Goal: Information Seeking & Learning: Learn about a topic

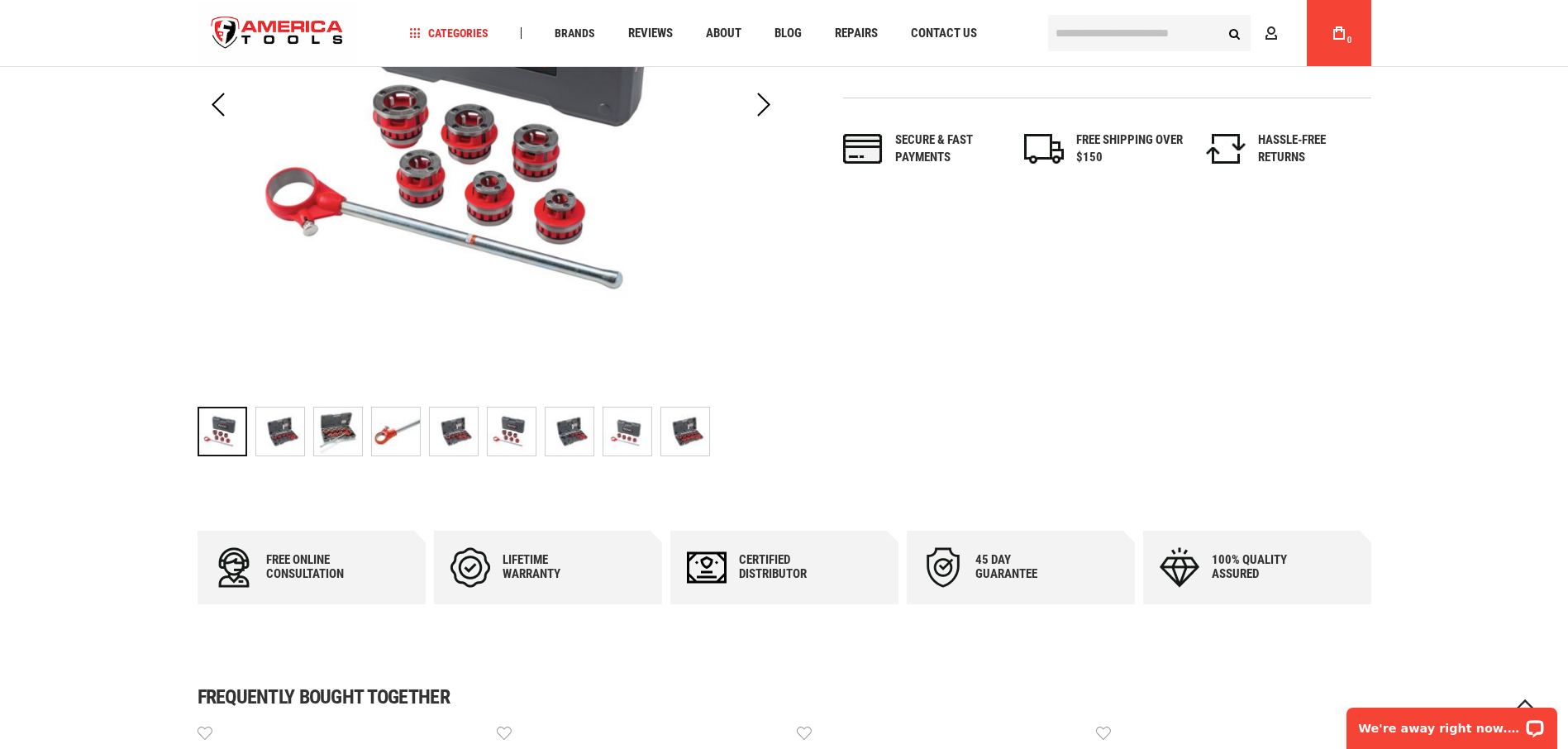
scroll to position [511, 0]
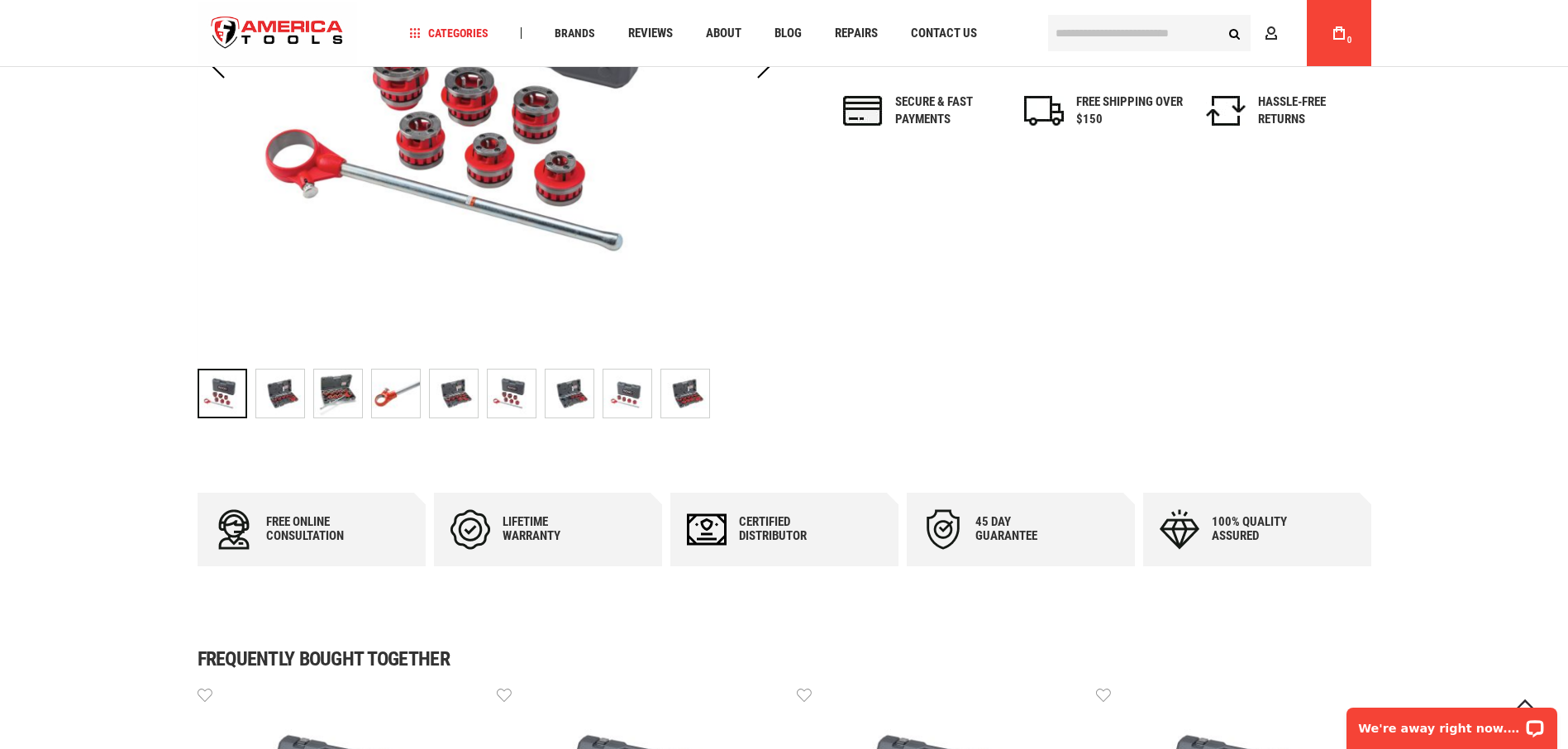
click at [282, 397] on img "RIDGID 36510 NPSM" at bounding box center [280, 394] width 48 height 48
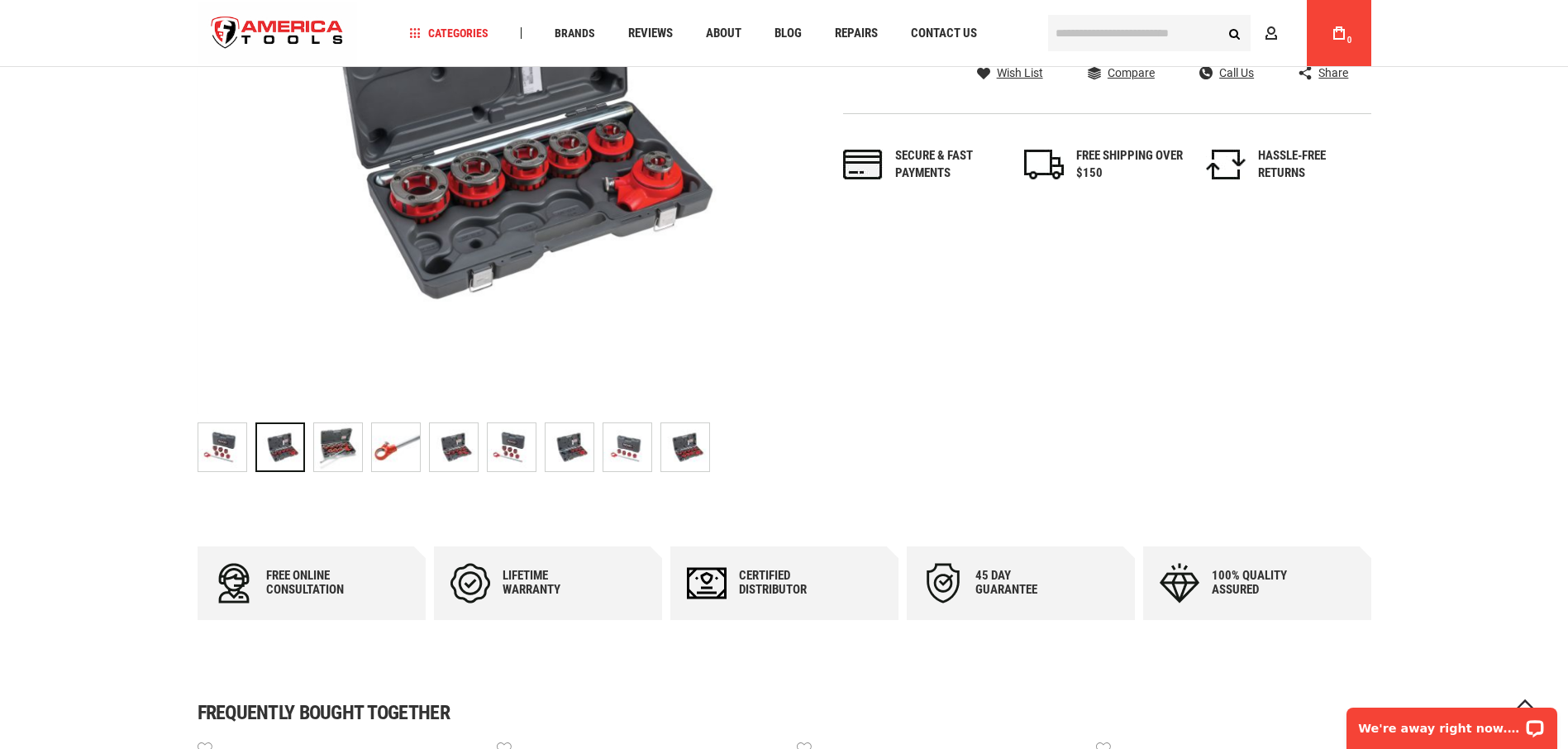
scroll to position [428, 0]
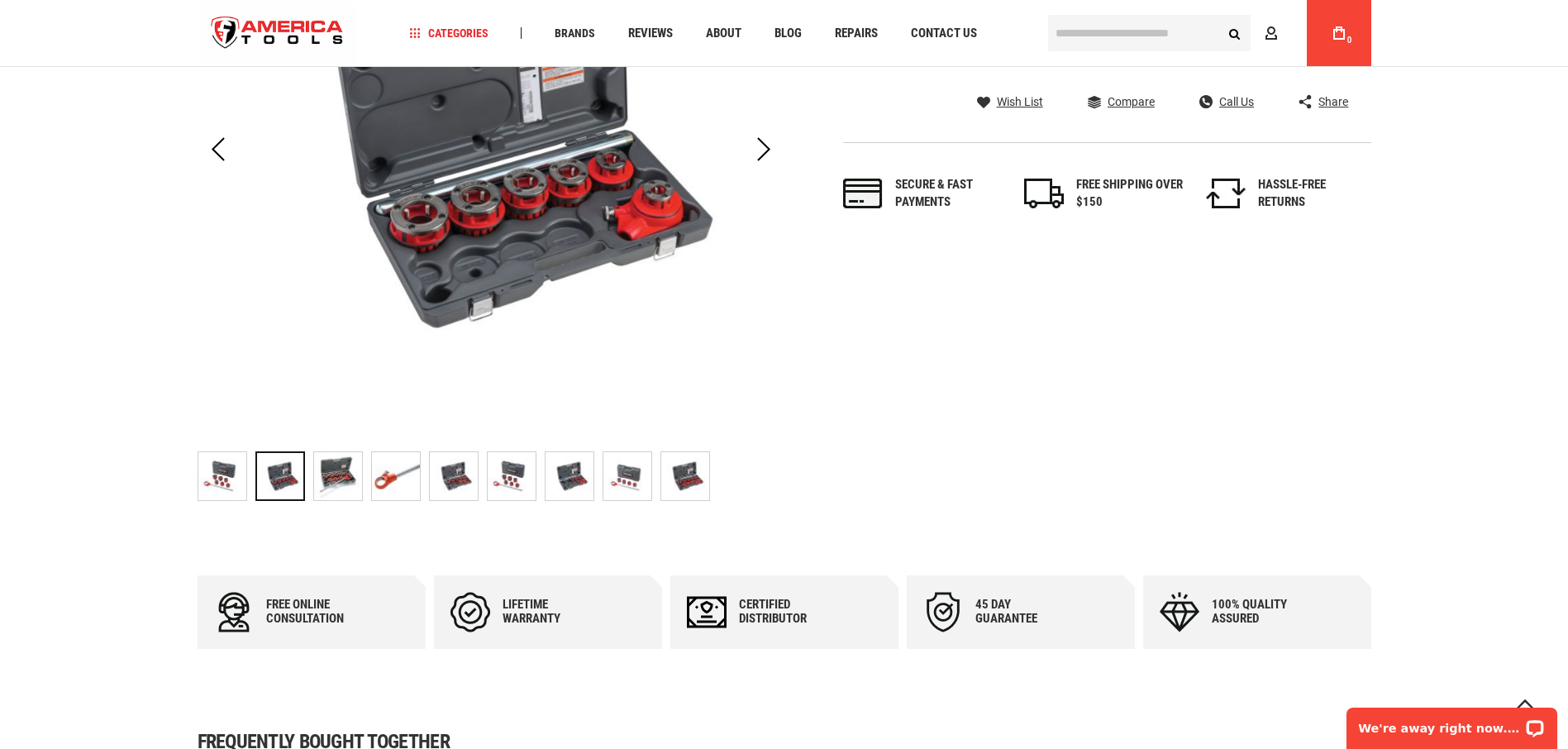
click at [338, 475] on img "RIDGID 36510 NPSM" at bounding box center [338, 476] width 48 height 48
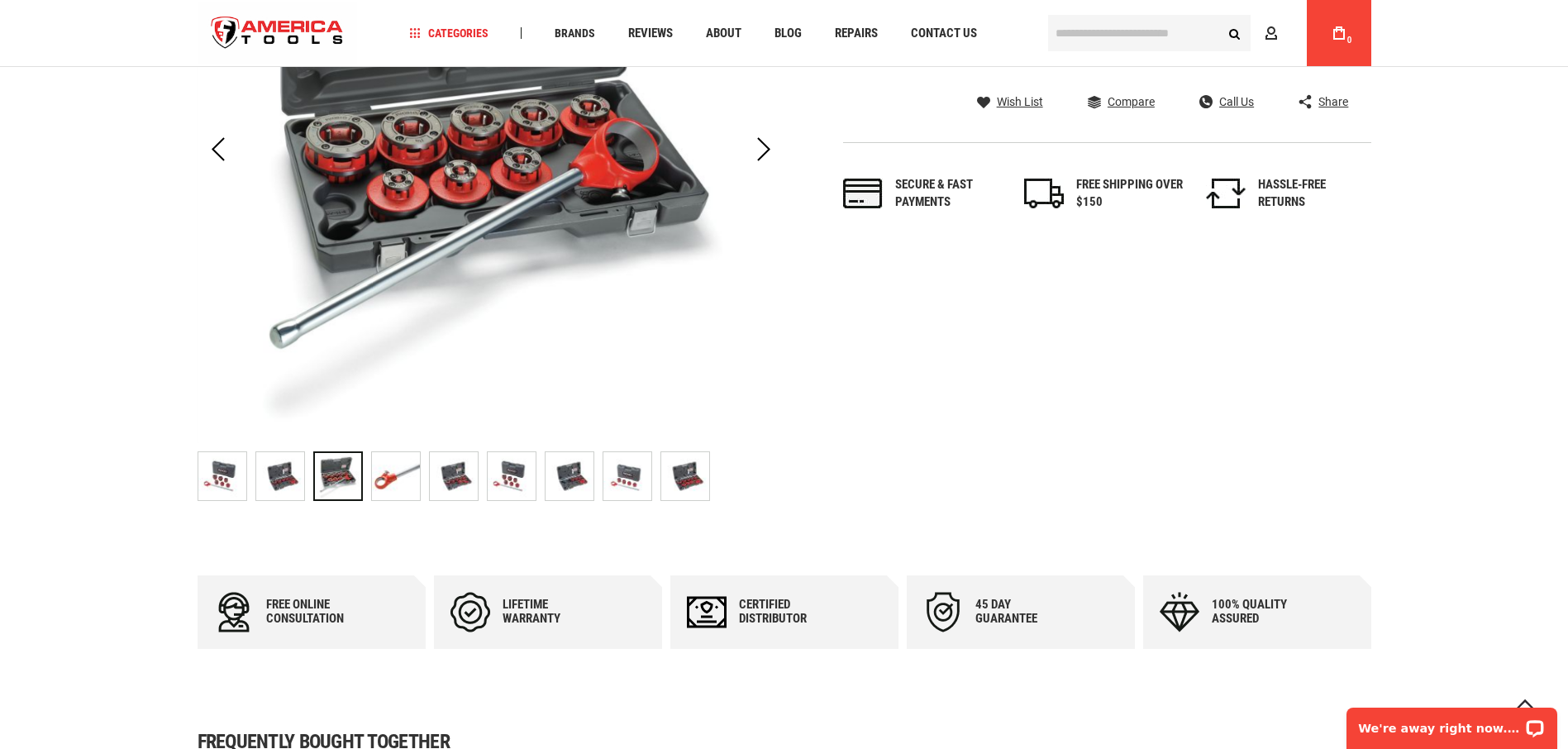
click at [388, 482] on img "RIDGID 36510 NPSM" at bounding box center [396, 476] width 48 height 48
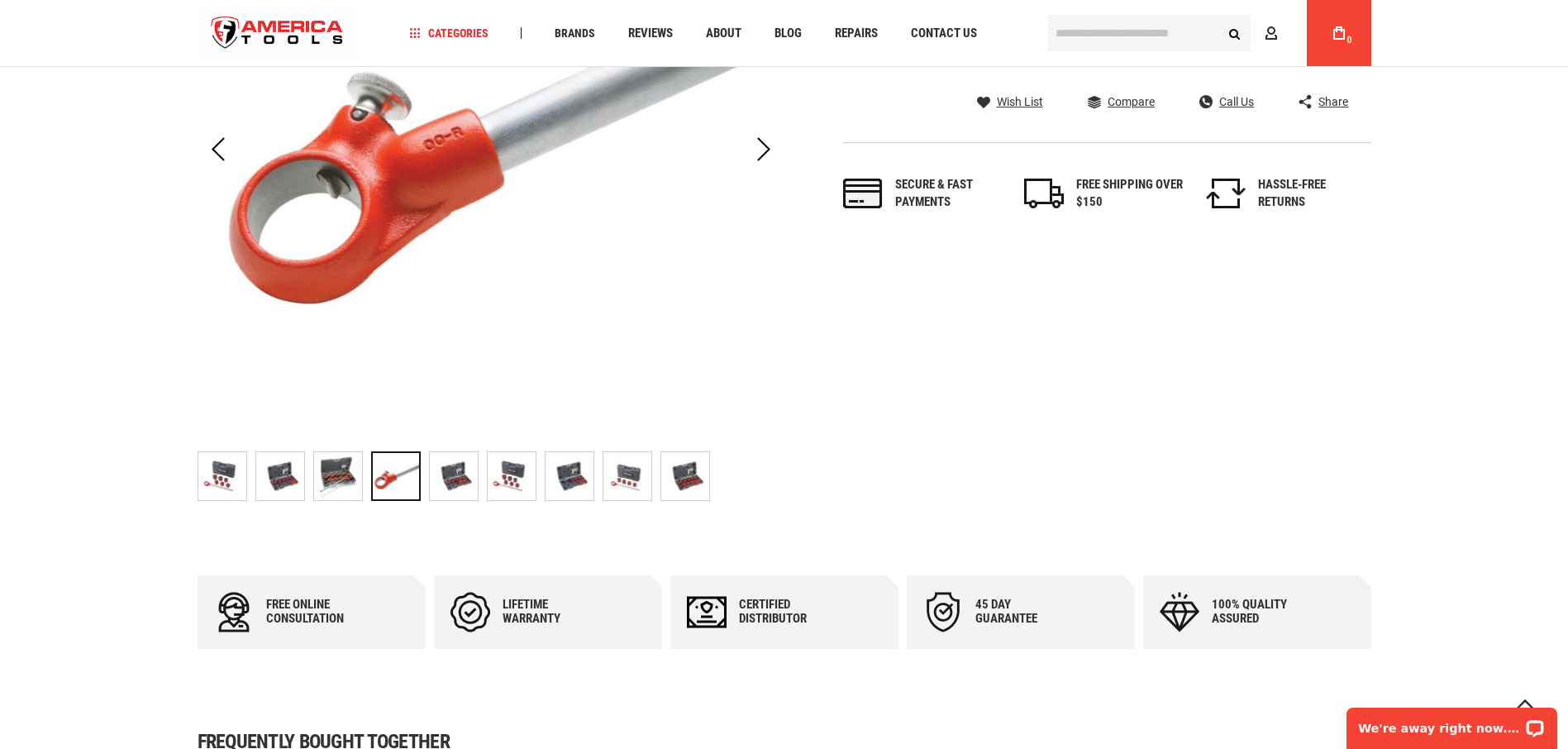
click at [450, 478] on img "RIDGID 36510 NPSM" at bounding box center [454, 476] width 48 height 48
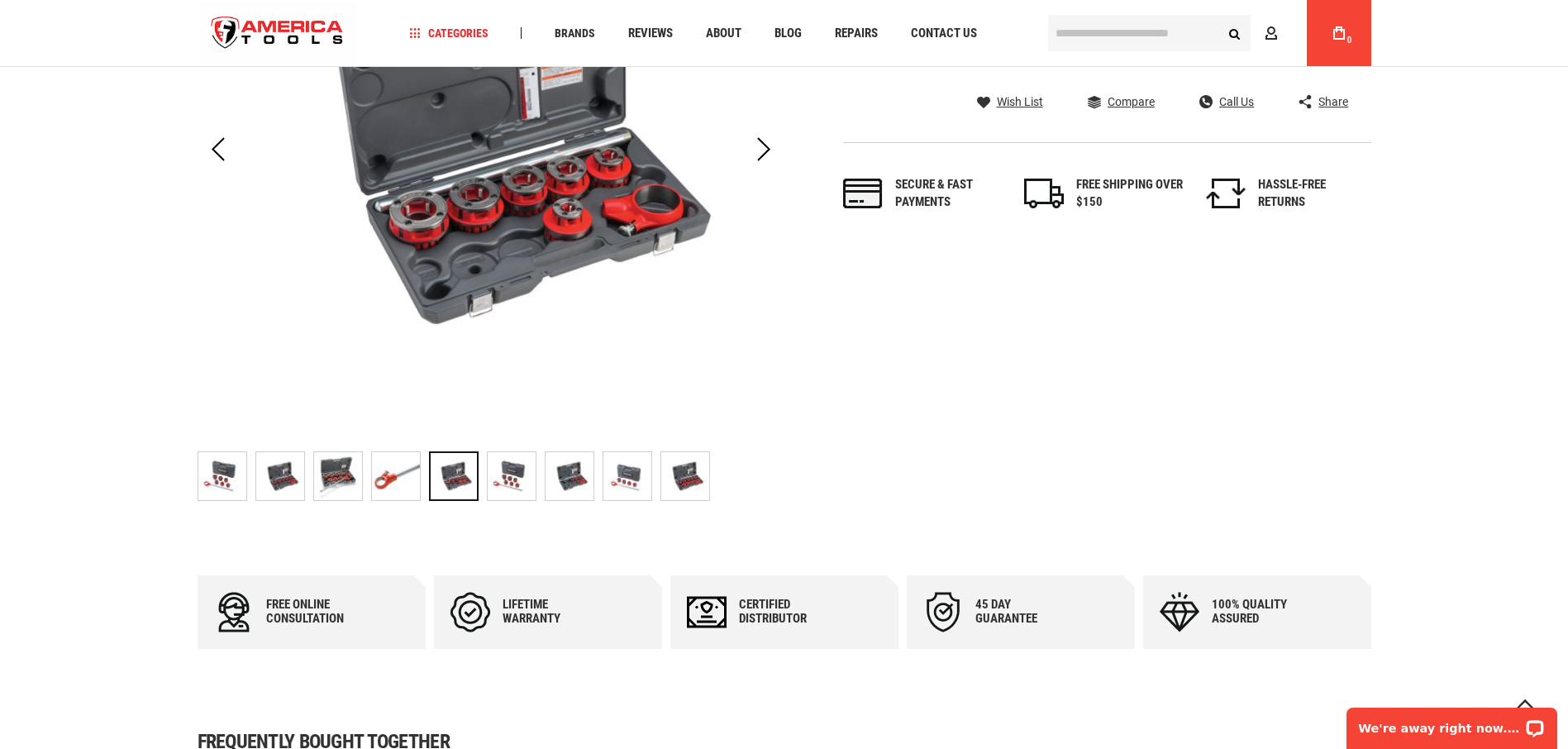
click at [510, 482] on img "RIDGID 36510 NPSM" at bounding box center [512, 476] width 48 height 48
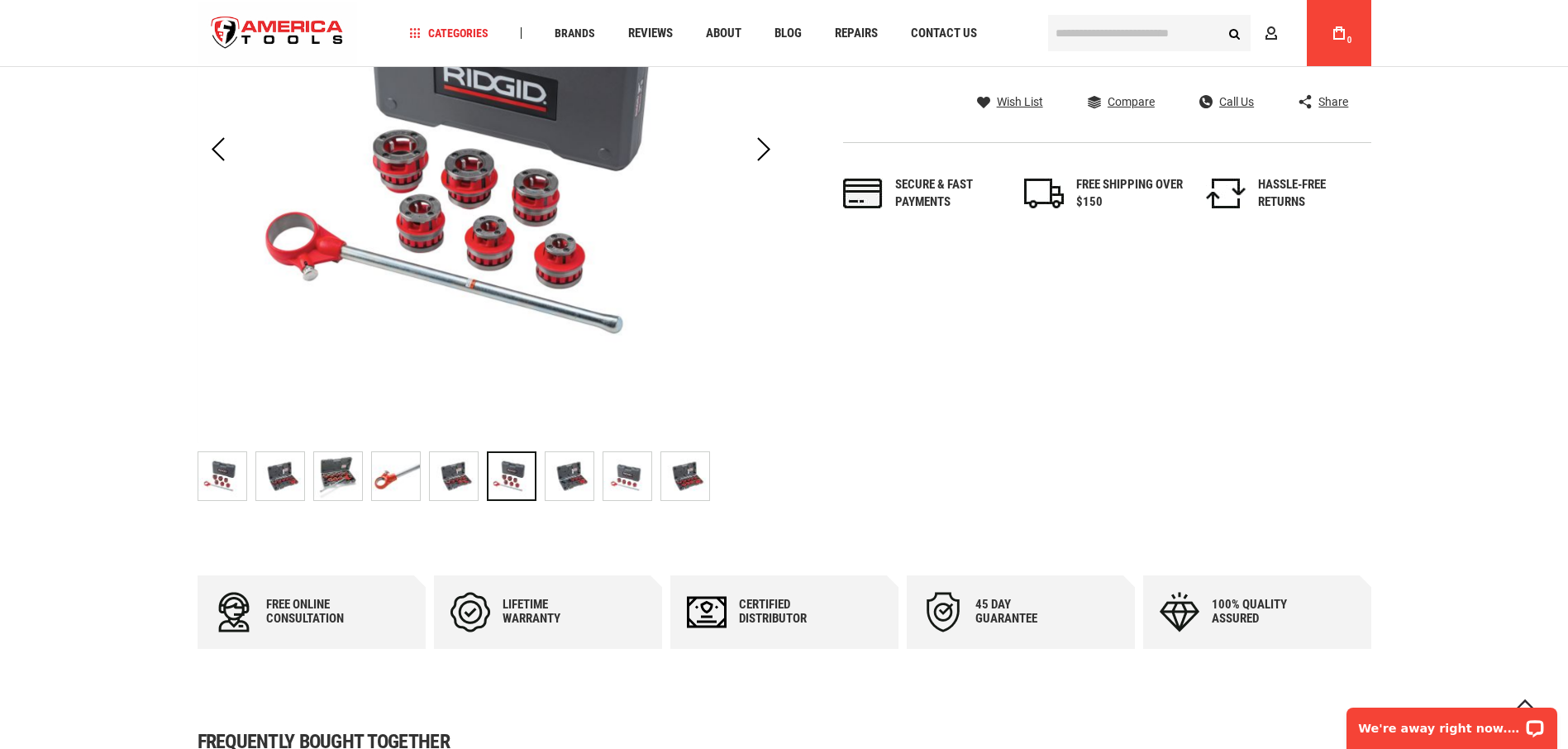
click at [571, 485] on img "RIDGID 36510 NPSM" at bounding box center [569, 476] width 48 height 48
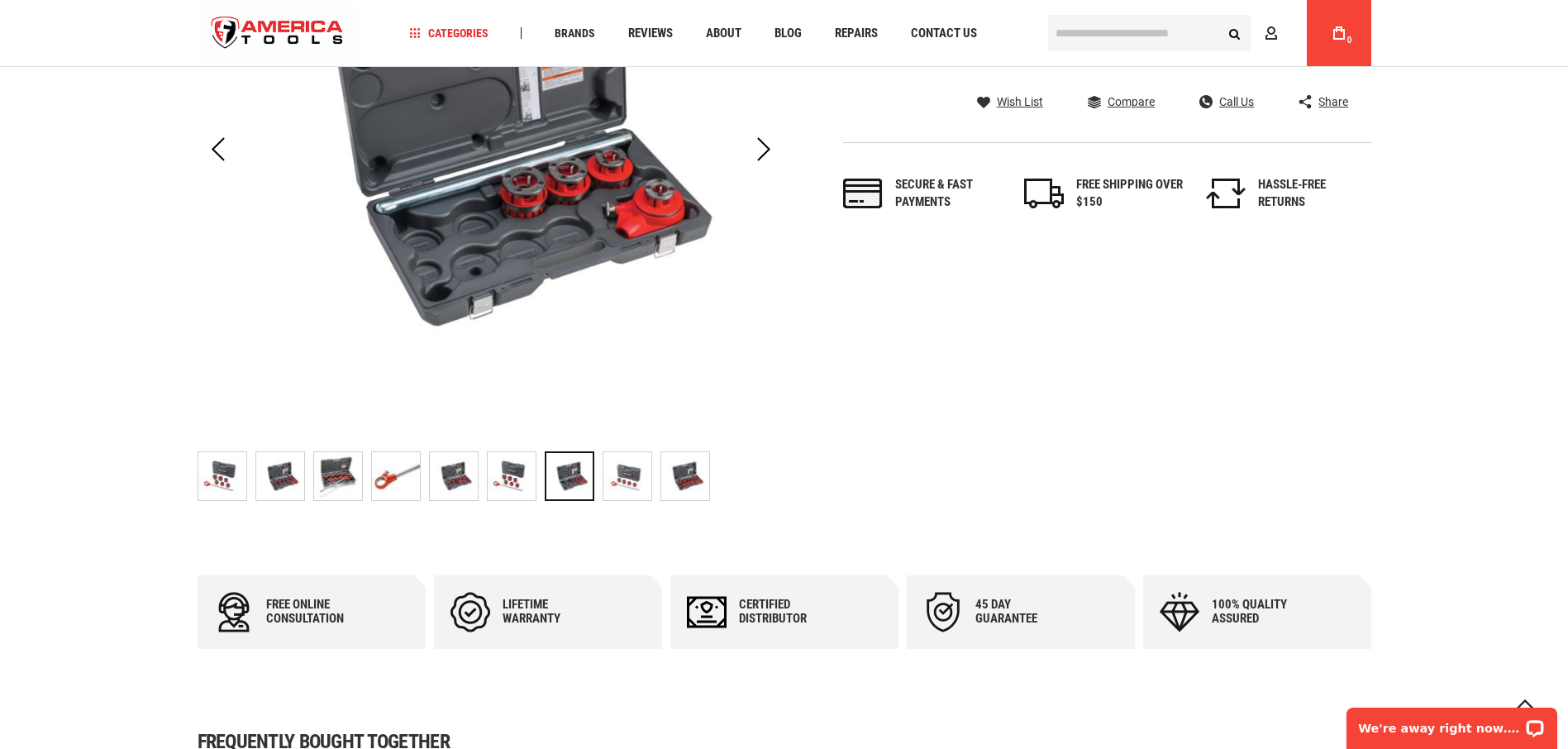
click at [637, 488] on img "RIDGID 36510 NPSM" at bounding box center [627, 476] width 48 height 48
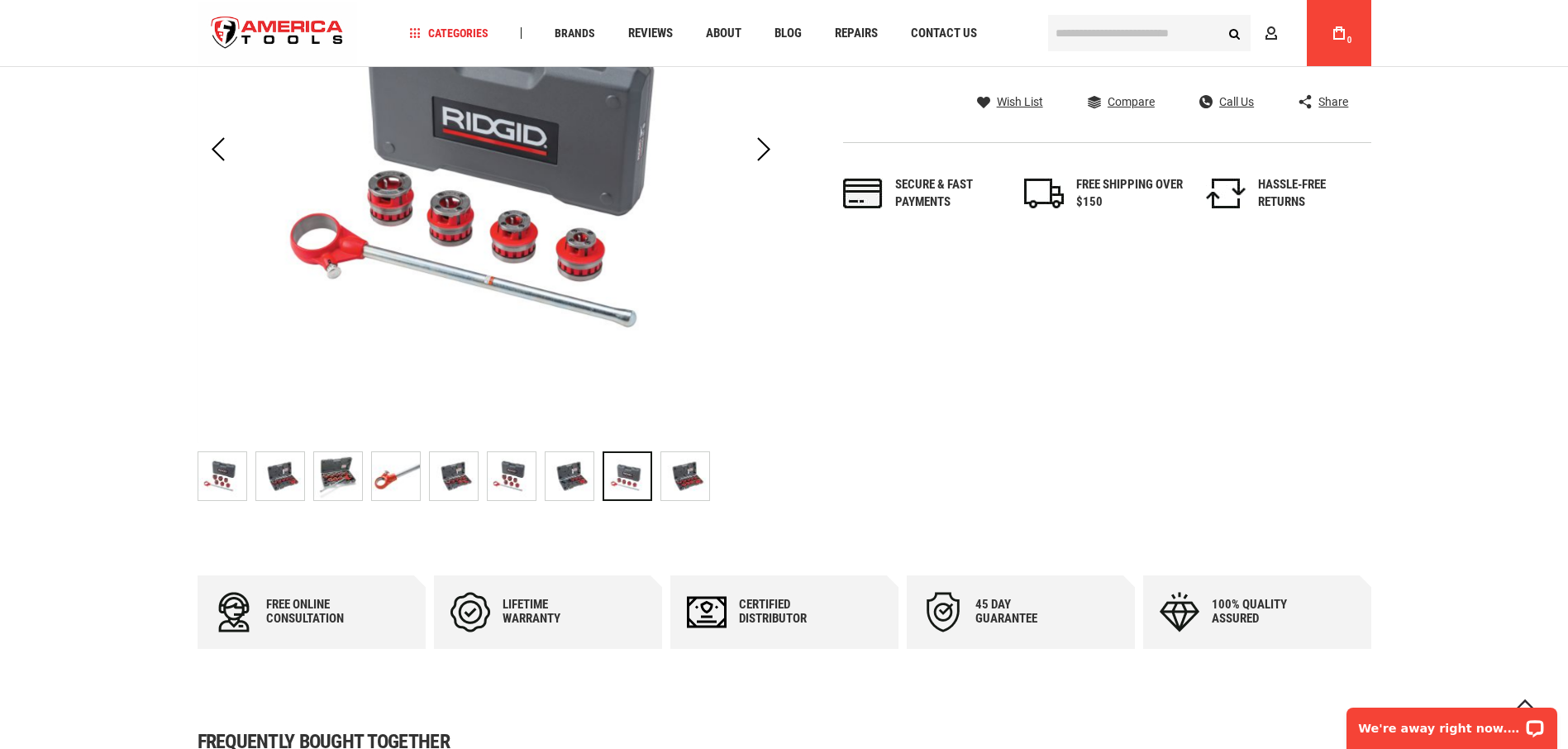
click at [688, 485] on img "RIDGID 36510 NPSM" at bounding box center [685, 476] width 48 height 48
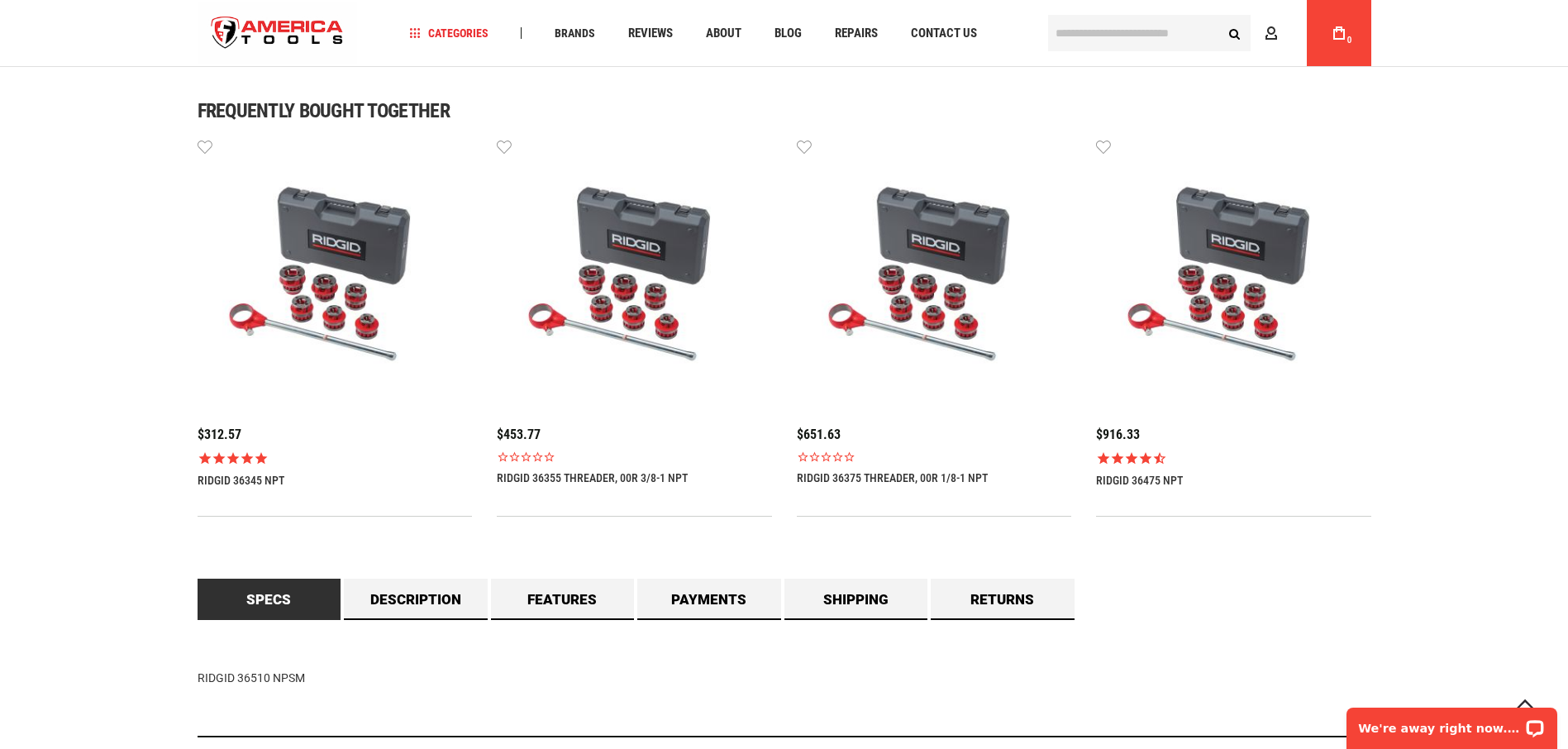
scroll to position [1007, 0]
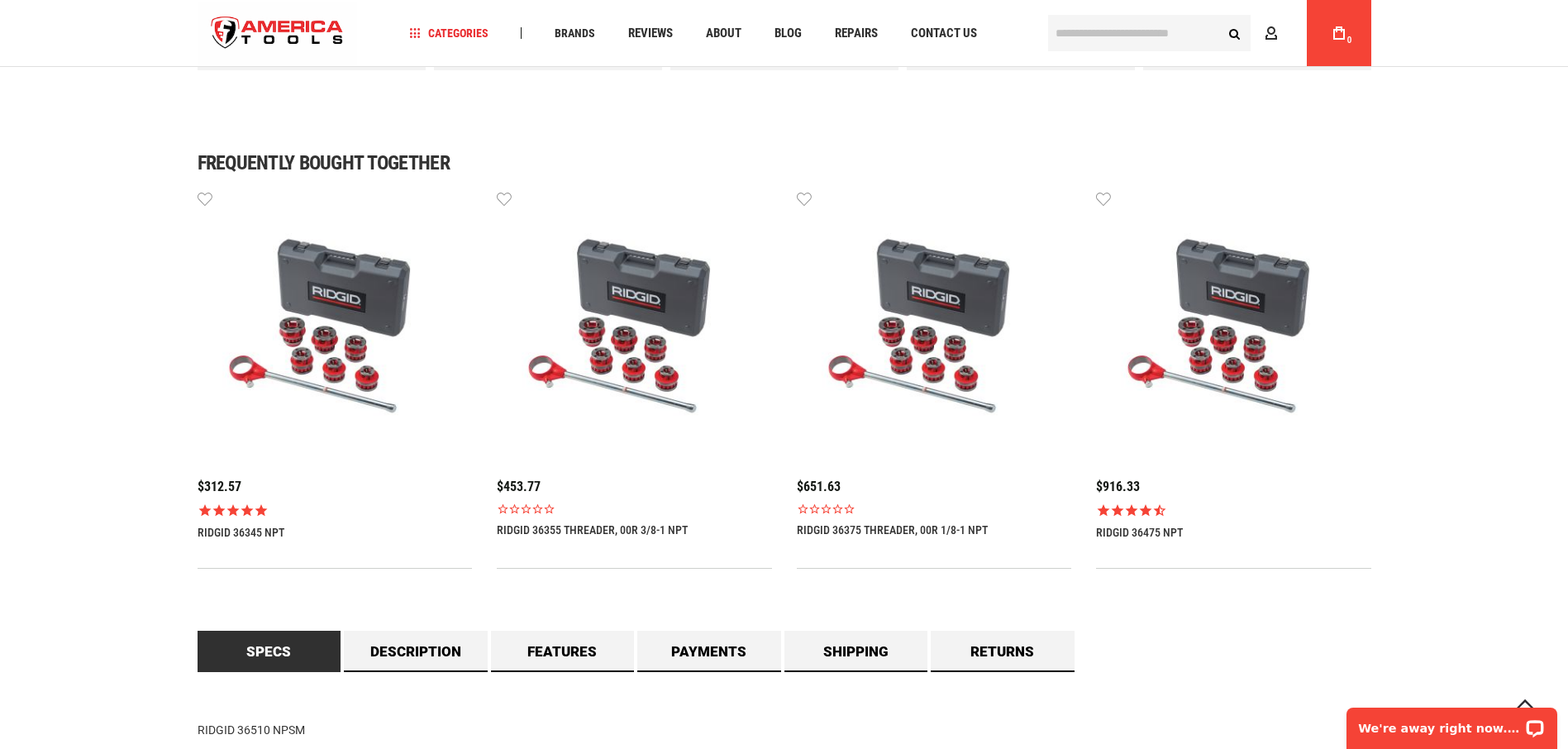
click at [1129, 506] on icon "Rated 4.5 out of 5 stars 2 reviews" at bounding box center [1131, 510] width 14 height 15
click at [1220, 335] on img at bounding box center [1234, 327] width 275 height 275
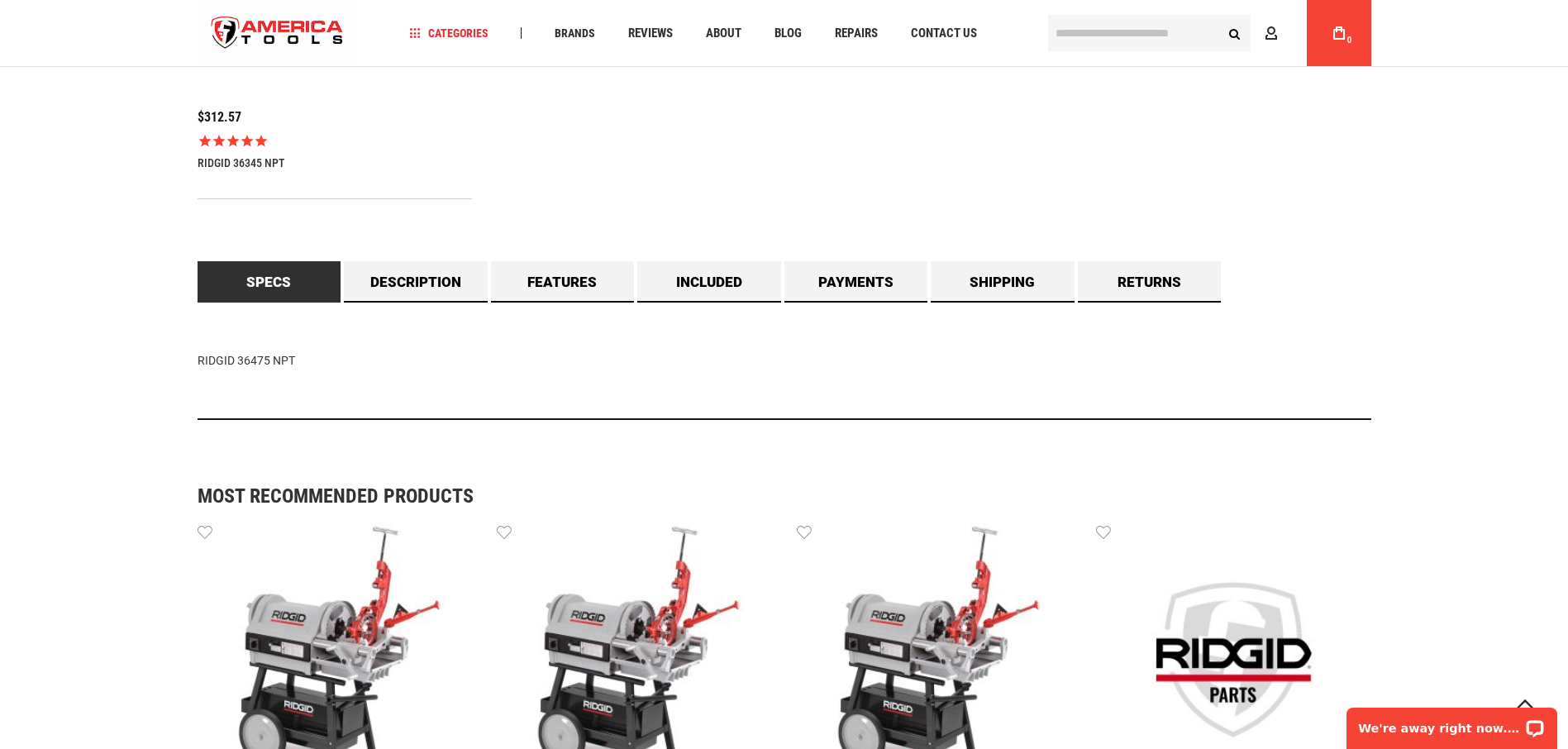
scroll to position [1406, 0]
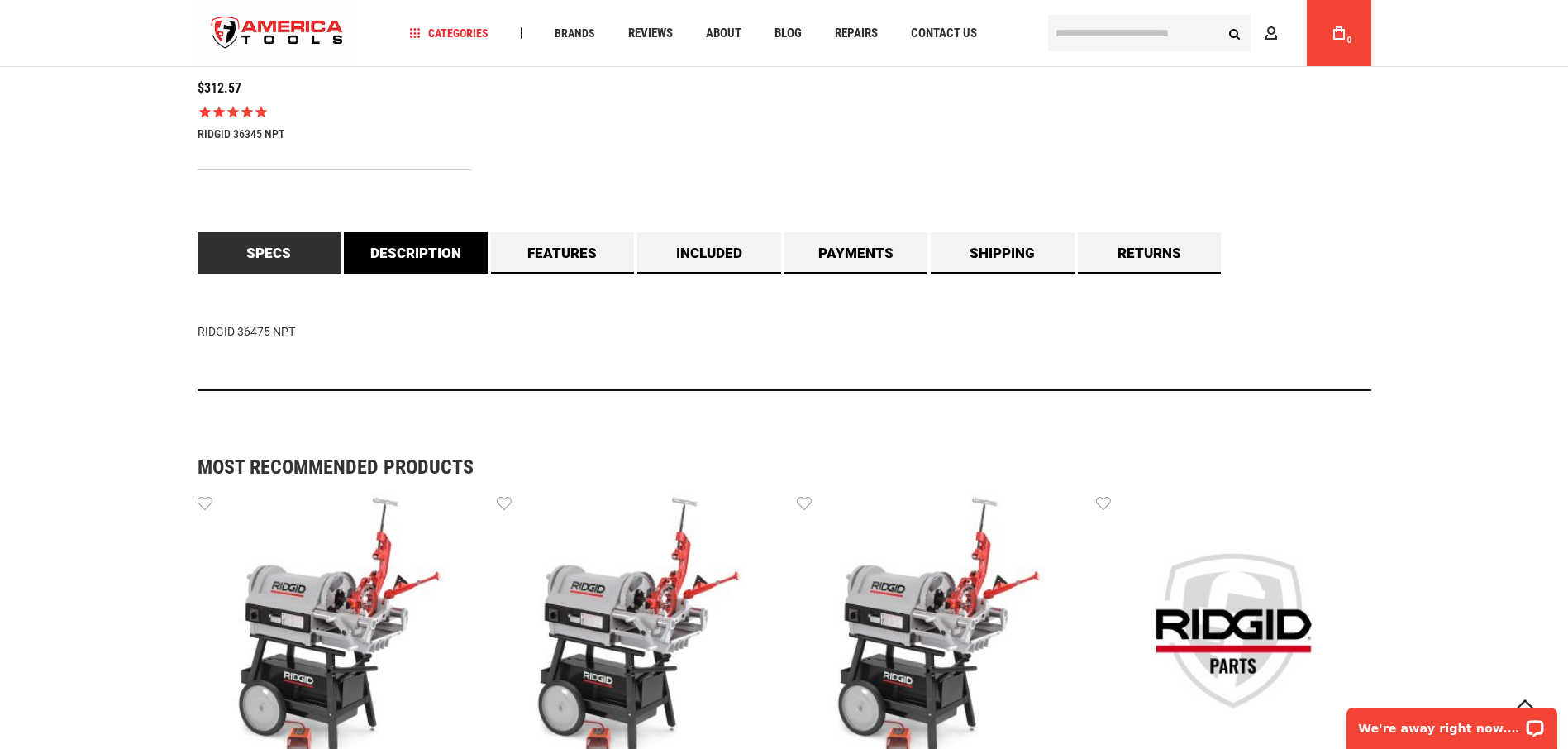
click at [422, 245] on link "Description" at bounding box center [416, 252] width 144 height 42
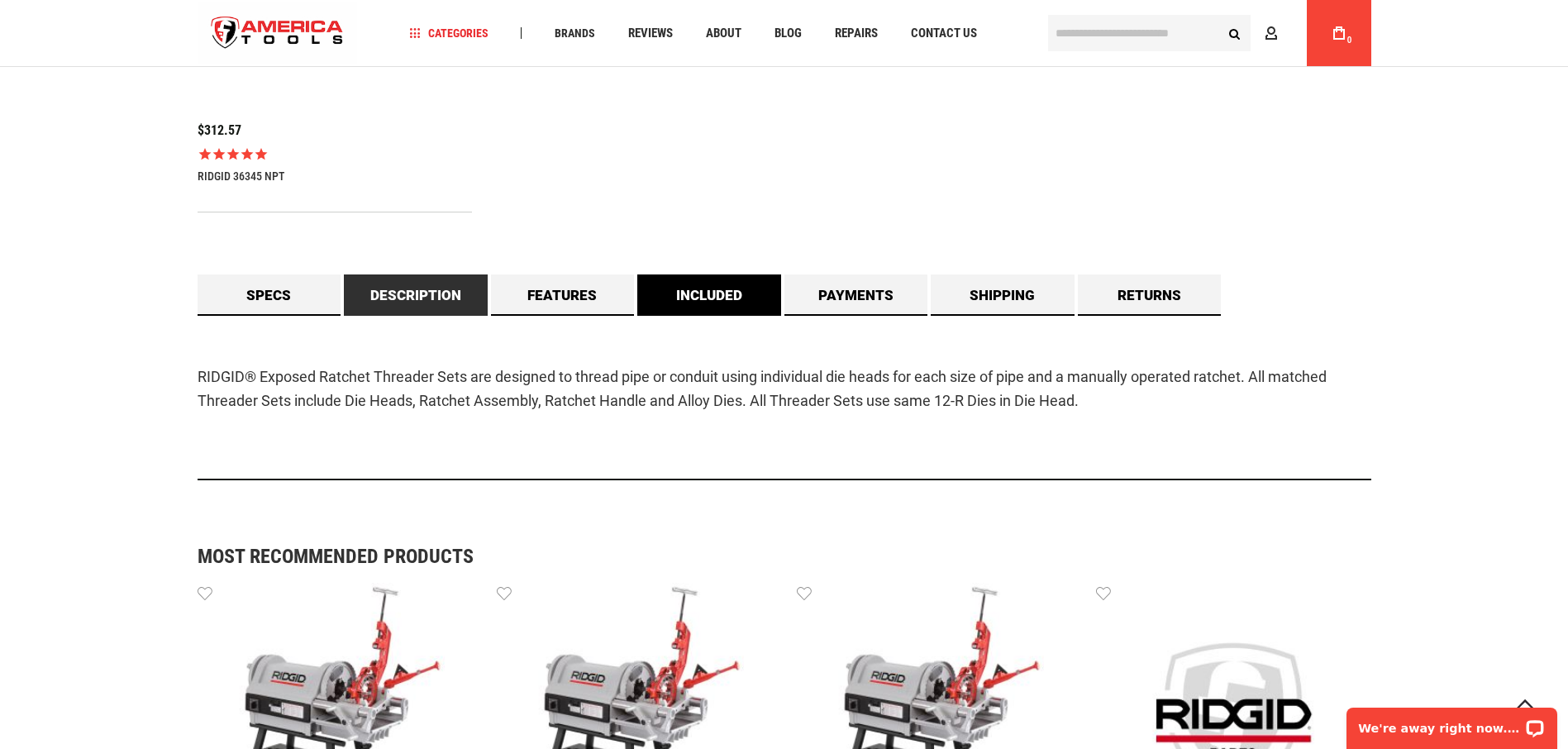
scroll to position [1323, 0]
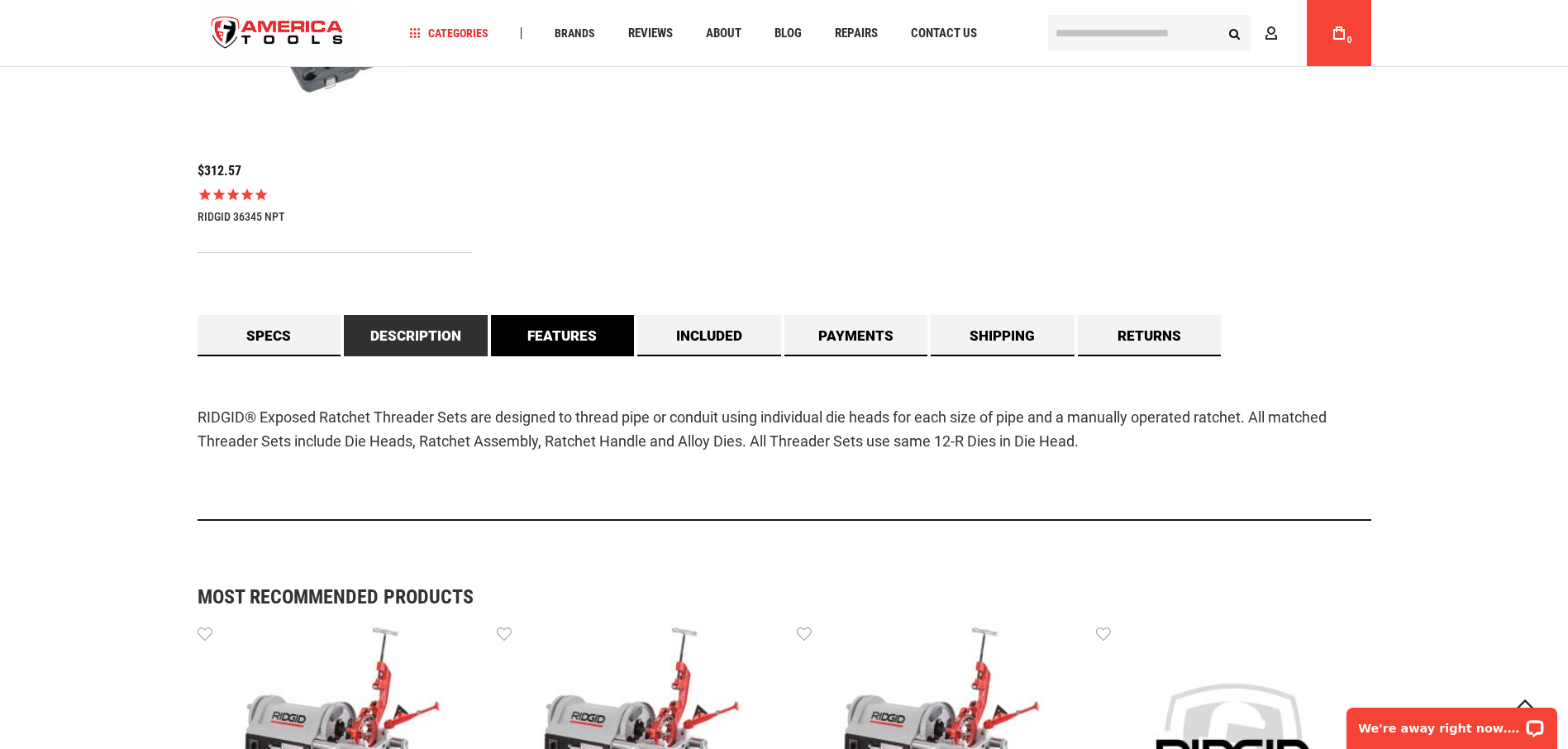
click at [561, 341] on link "Features" at bounding box center [563, 336] width 144 height 42
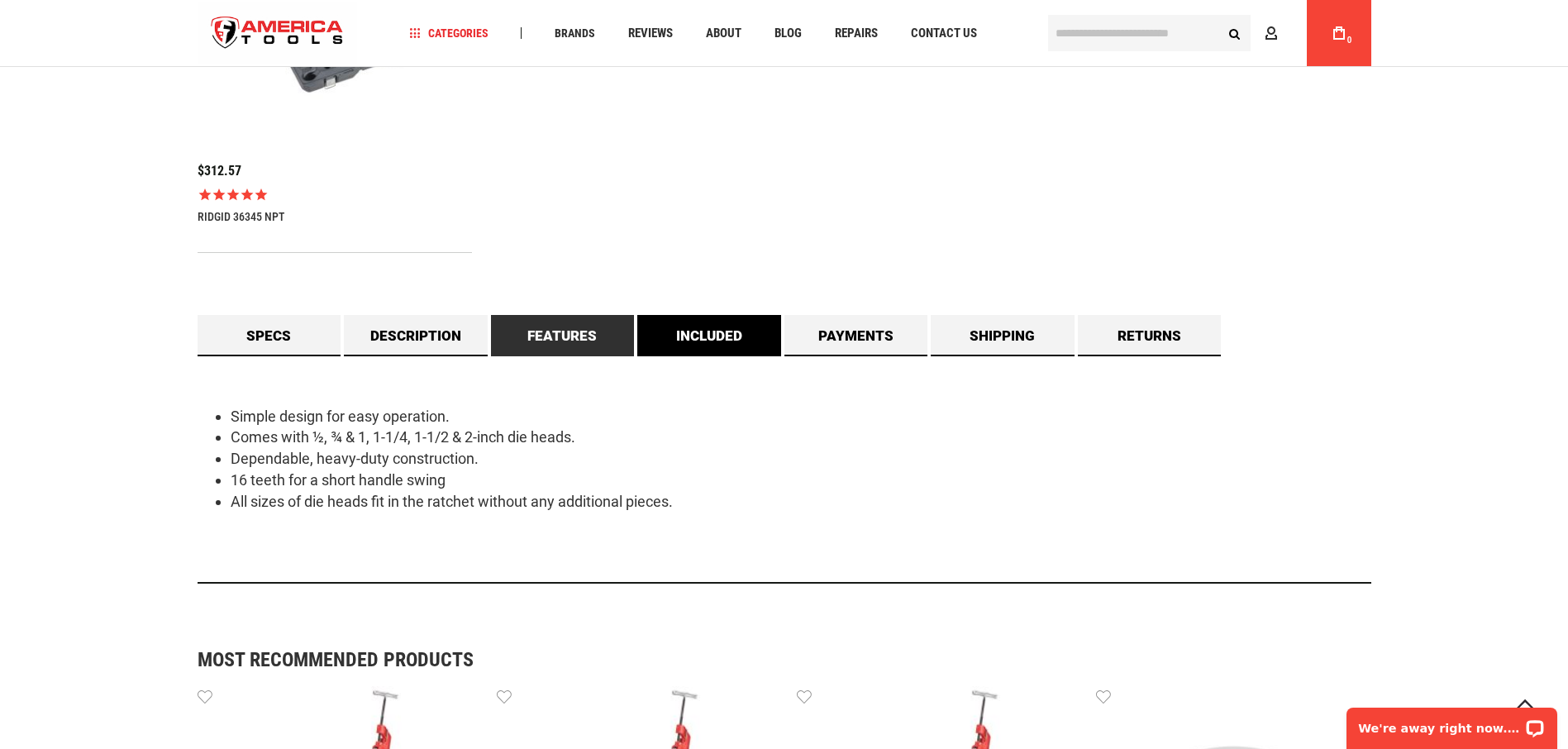
click at [688, 339] on link "Included" at bounding box center [709, 336] width 144 height 42
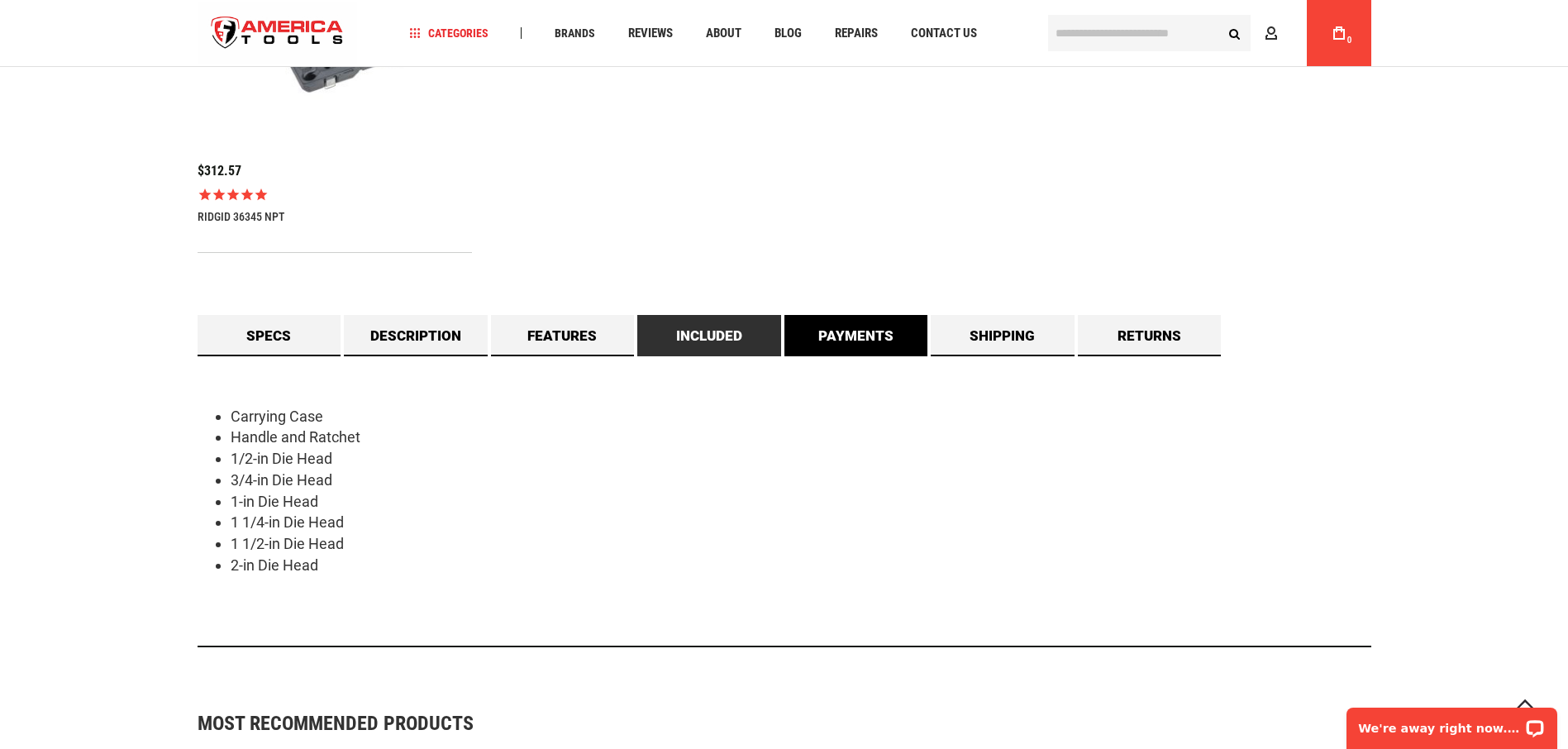
click at [865, 338] on link "Payments" at bounding box center [856, 336] width 144 height 42
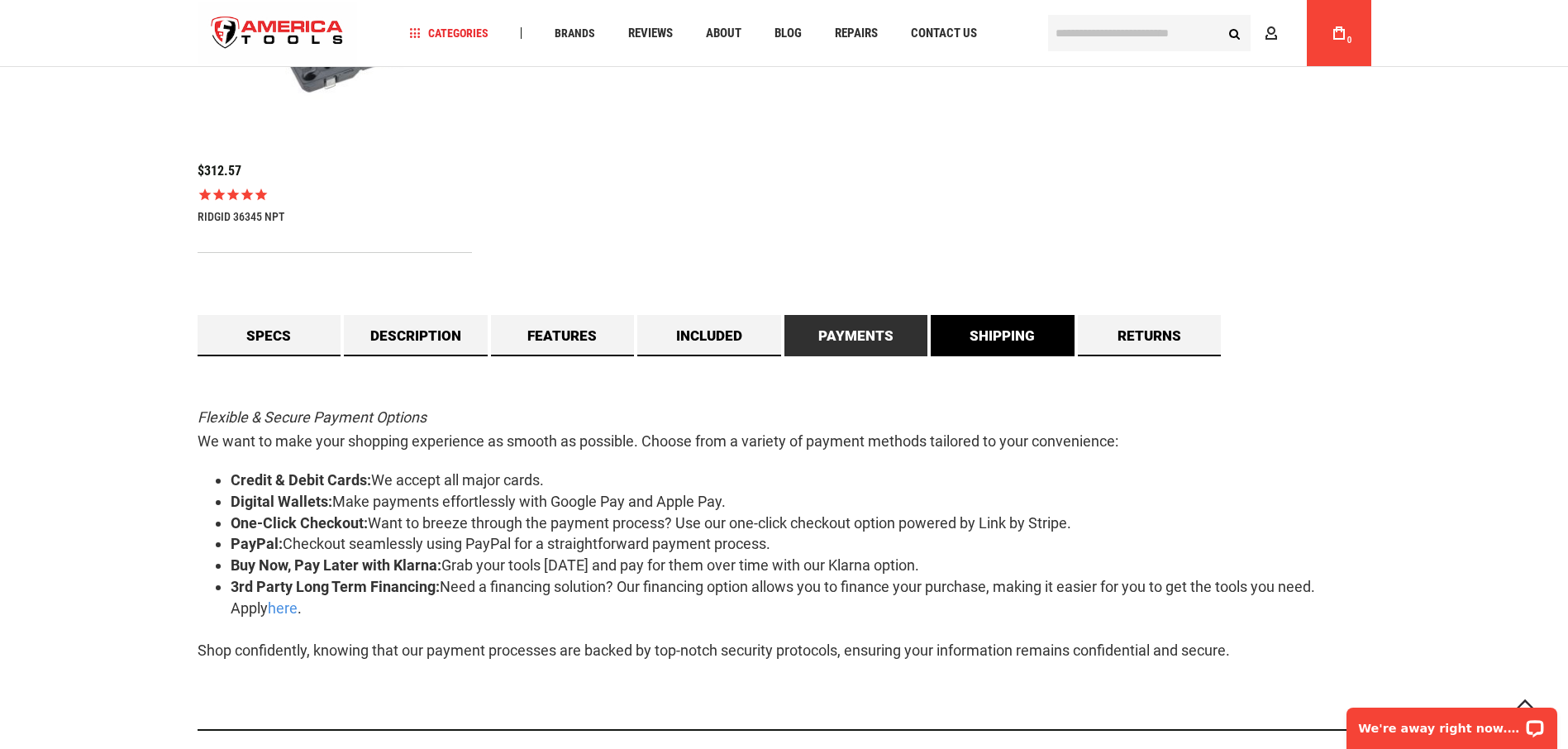
click at [1001, 342] on link "Shipping" at bounding box center [1003, 336] width 144 height 42
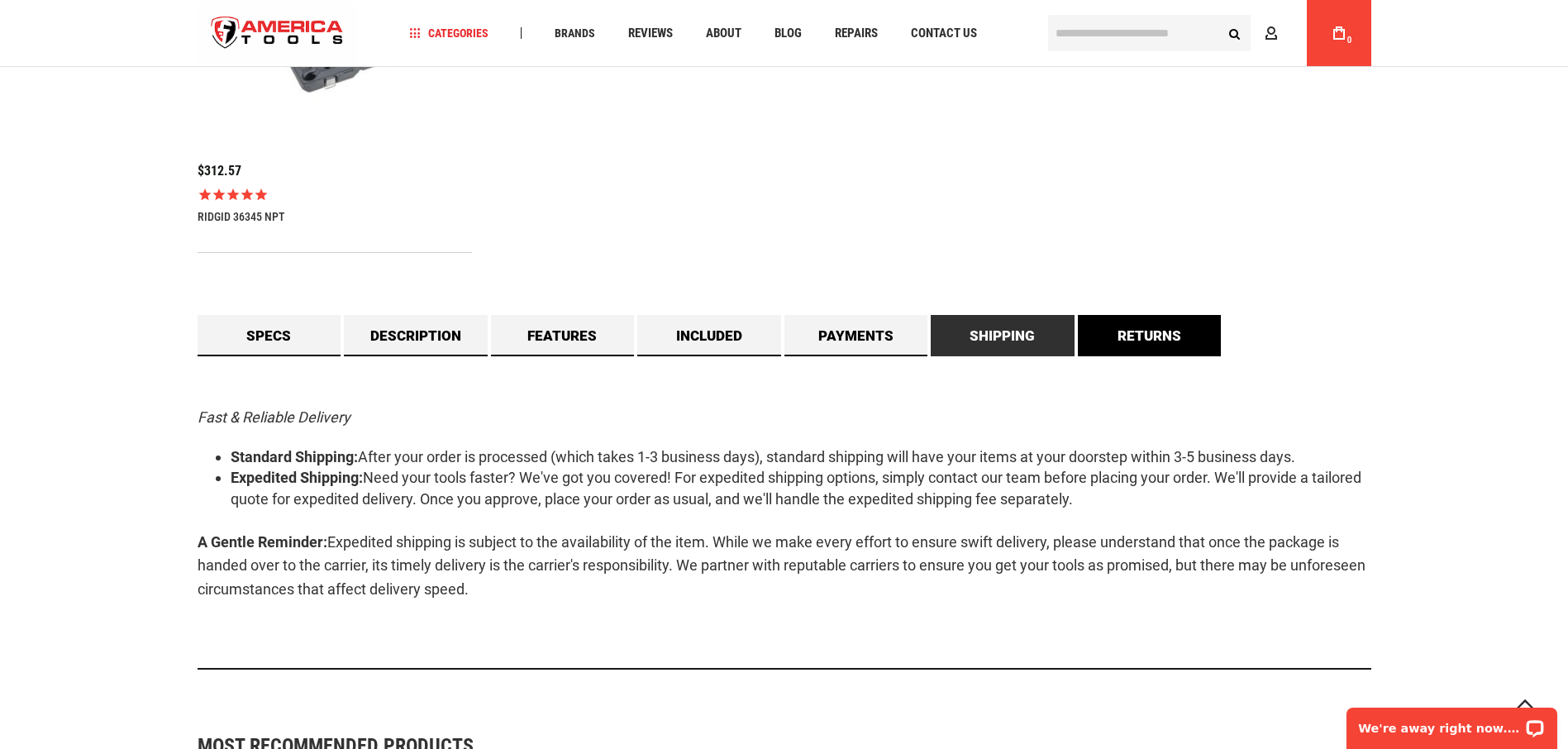
click at [1158, 334] on link "Returns" at bounding box center [1150, 336] width 144 height 42
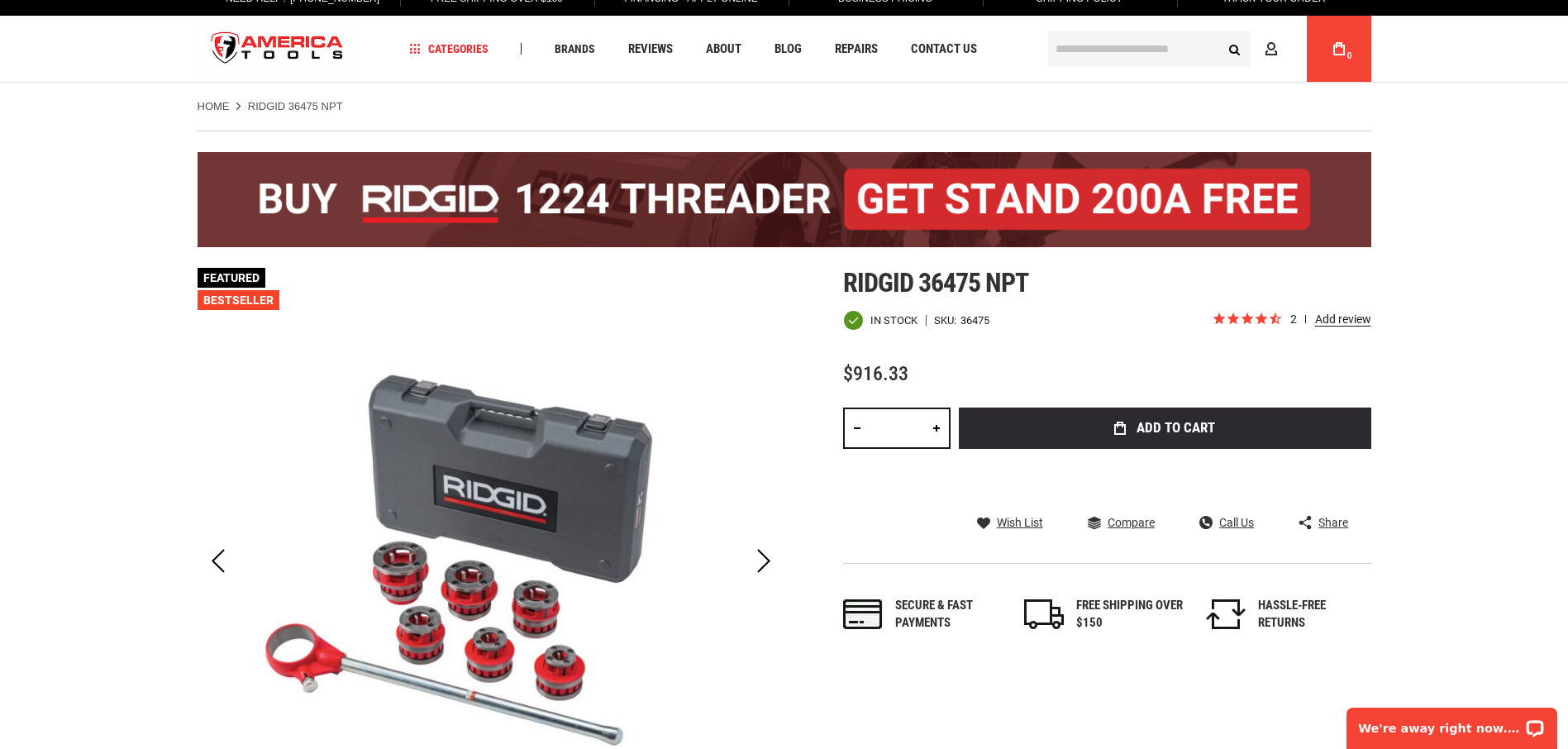
scroll to position [0, 0]
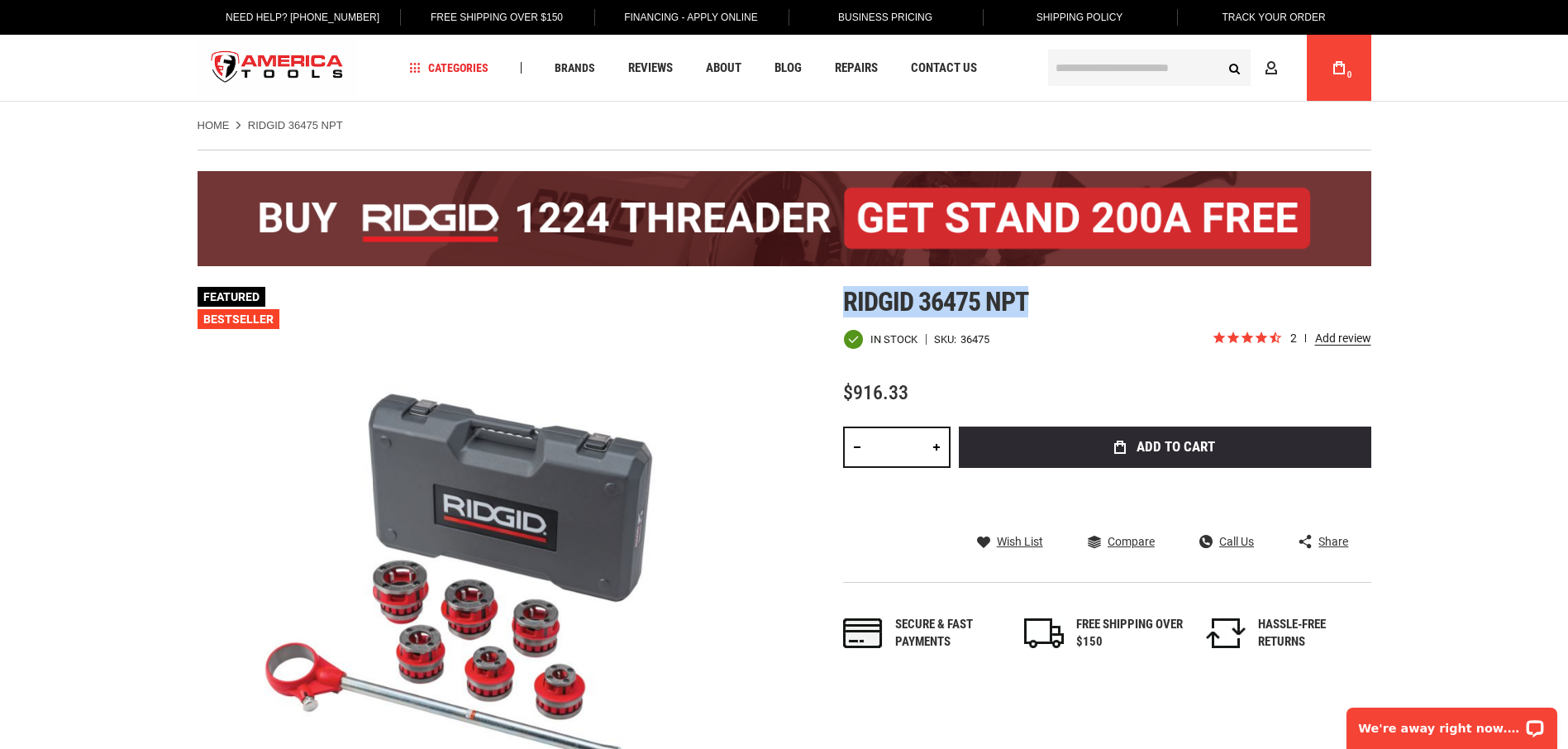
drag, startPoint x: 1039, startPoint y: 294, endPoint x: 814, endPoint y: 292, distance: 225.0
click at [814, 292] on div "Skip to the end of the images gallery Skip to the beginning of the images galle…" at bounding box center [784, 613] width 1174 height 653
copy span "Ridgid 36475 npt"
